Goal: Transaction & Acquisition: Book appointment/travel/reservation

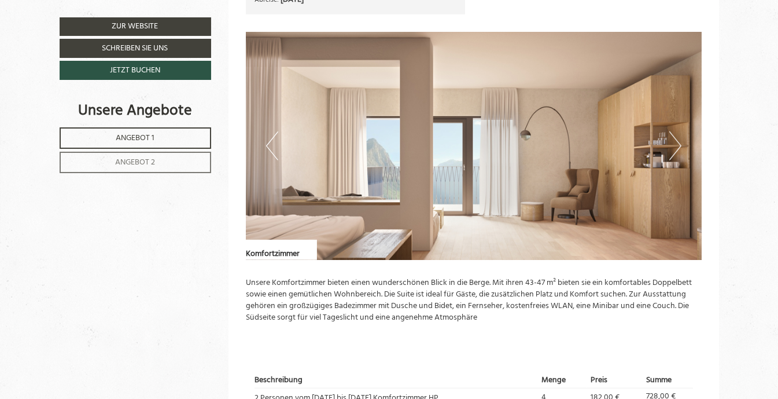
scroll to position [1215, 0]
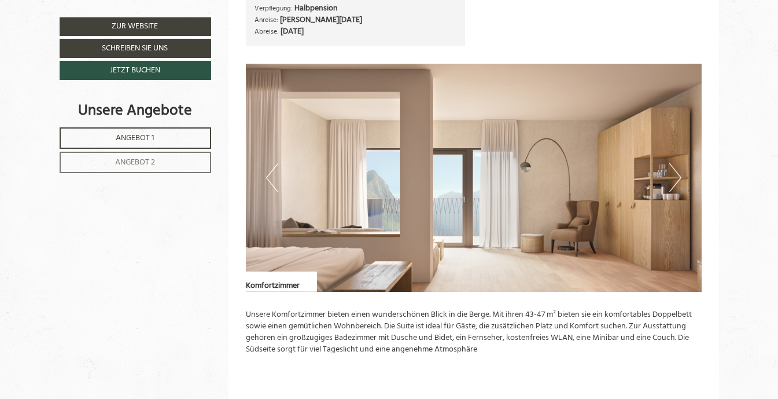
scroll to position [1505, 0]
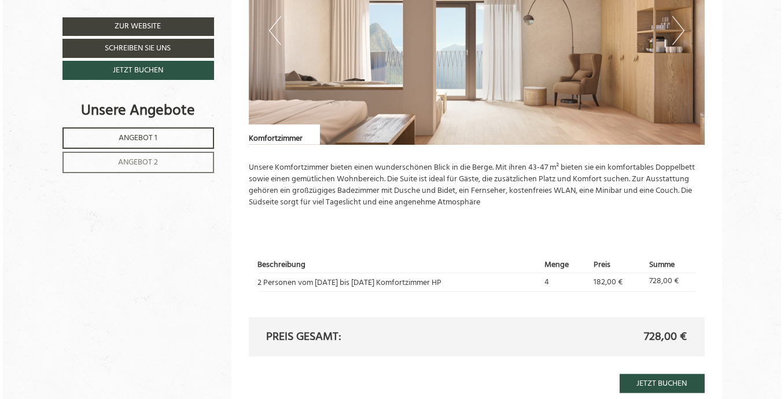
scroll to position [1677, 0]
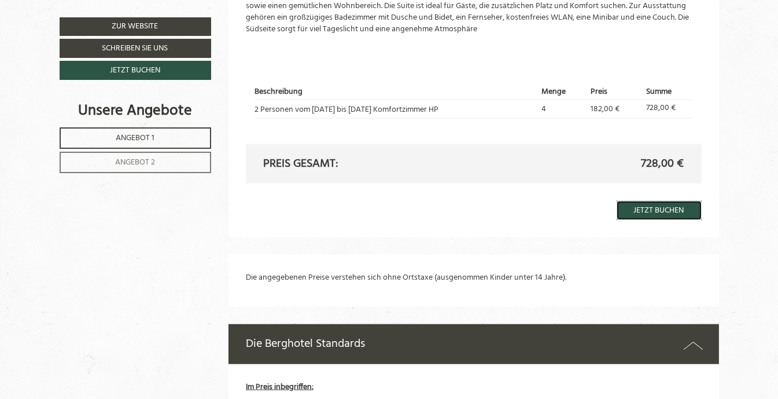
click at [663, 212] on link "Jetzt buchen" at bounding box center [659, 210] width 85 height 19
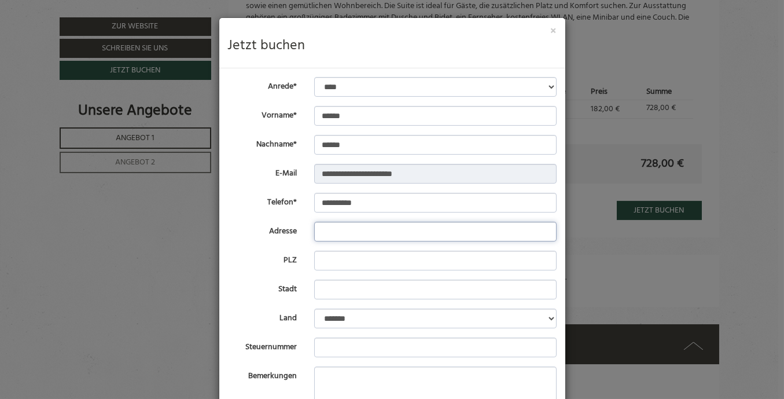
click at [320, 234] on input "Adresse" at bounding box center [435, 232] width 242 height 20
click at [422, 230] on input "*" at bounding box center [435, 232] width 242 height 20
click at [431, 228] on input "*" at bounding box center [435, 232] width 242 height 20
click at [325, 263] on input "PLZ" at bounding box center [435, 261] width 242 height 20
click at [327, 231] on input "*" at bounding box center [435, 232] width 242 height 20
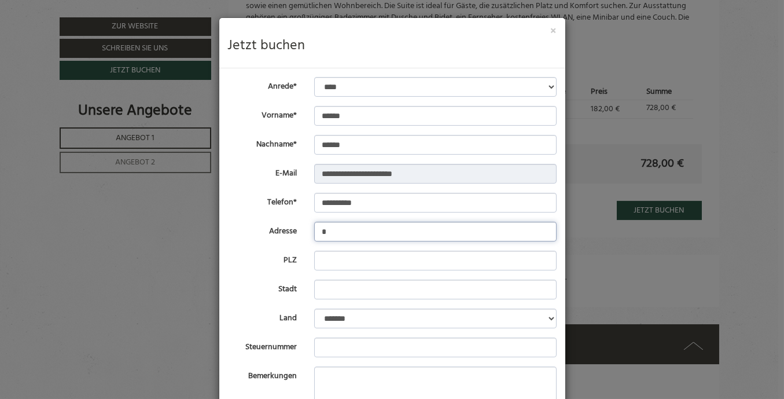
drag, startPoint x: 400, startPoint y: 228, endPoint x: 424, endPoint y: 232, distance: 24.1
click at [424, 232] on input "*" at bounding box center [435, 232] width 242 height 20
type input "**********"
click at [317, 263] on input "PLZ" at bounding box center [435, 261] width 242 height 20
type input "*****"
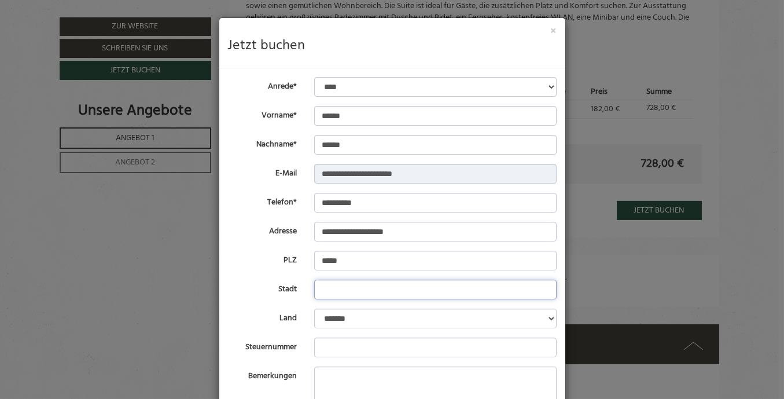
click at [327, 287] on input "Stadt" at bounding box center [435, 289] width 242 height 20
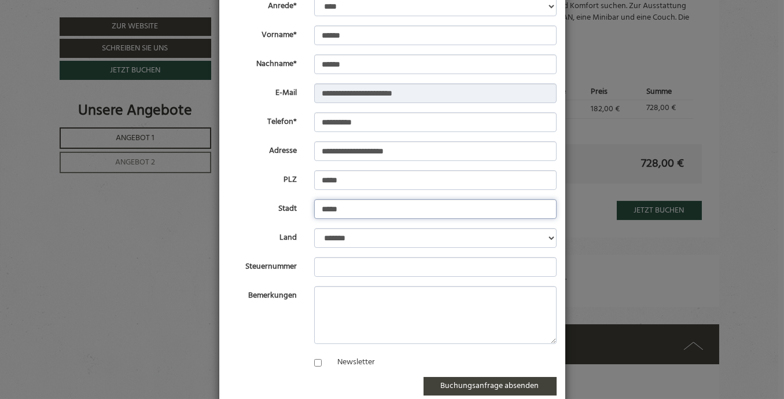
scroll to position [116, 0]
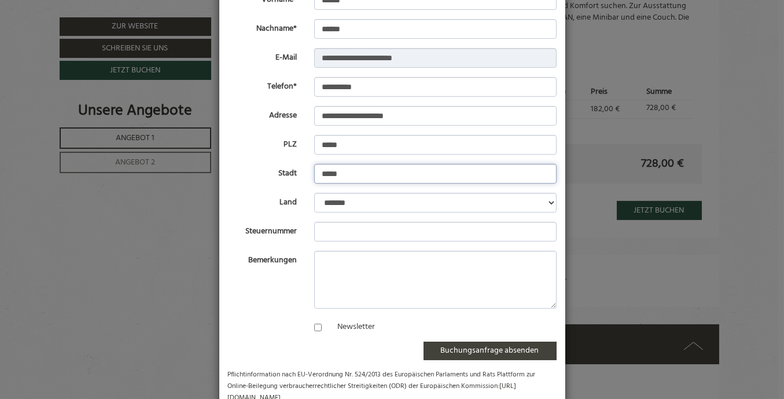
type input "*****"
click at [324, 233] on input "Steuernummer" at bounding box center [435, 232] width 242 height 20
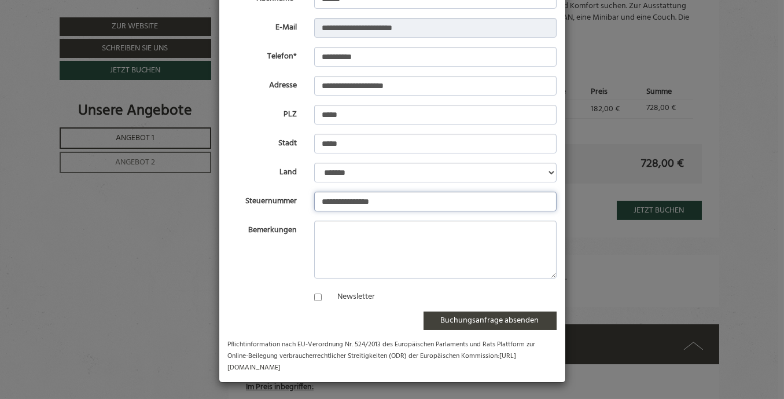
type input "**********"
click at [491, 319] on button "Buchungsanfrage absenden" at bounding box center [490, 320] width 133 height 19
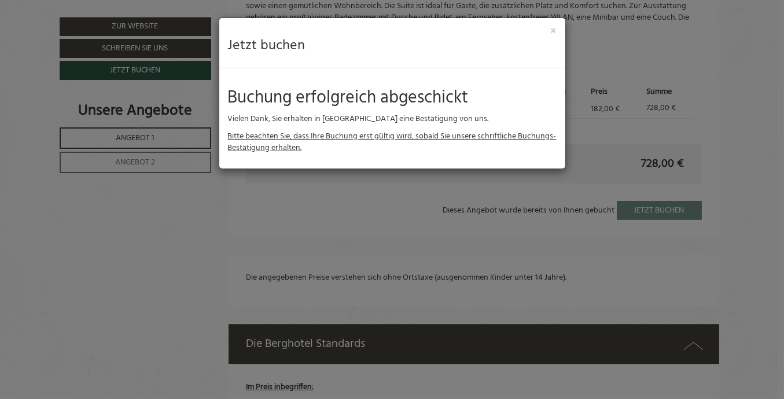
scroll to position [0, 0]
